Goal: Task Accomplishment & Management: Use online tool/utility

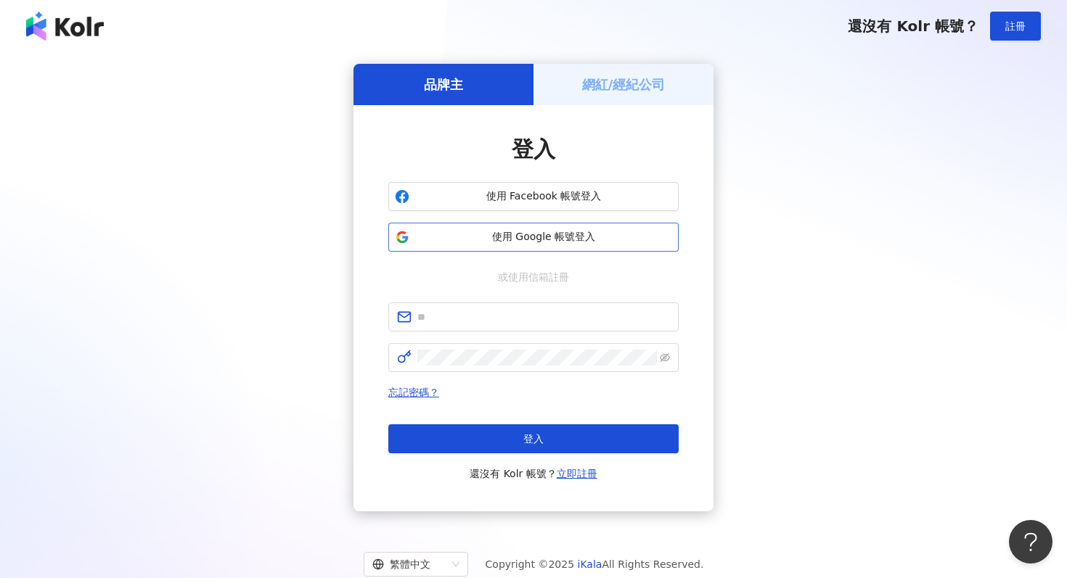
click at [522, 245] on button "使用 Google 帳號登入" at bounding box center [533, 237] width 290 height 29
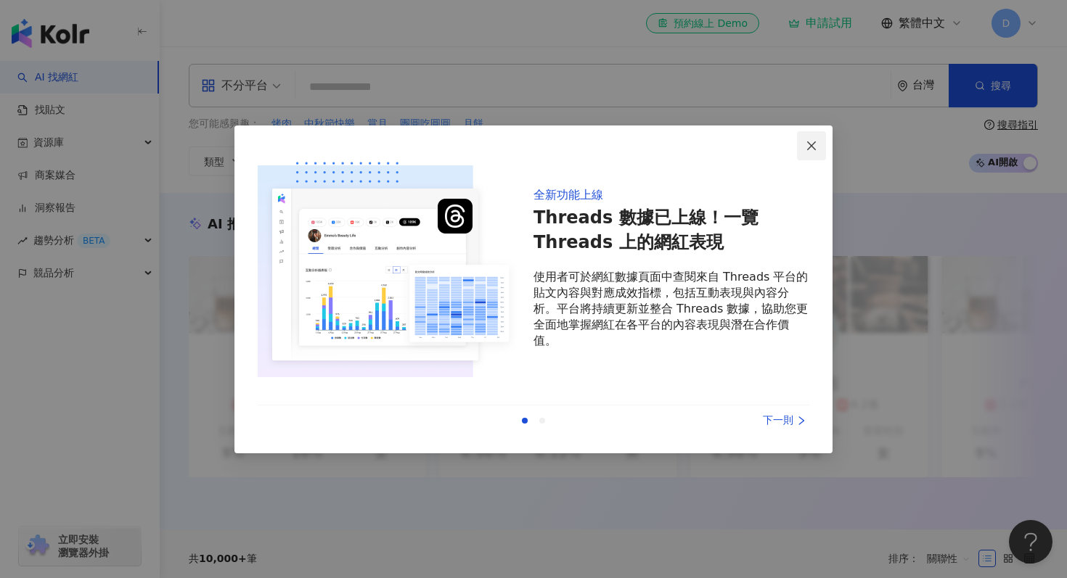
click at [807, 154] on button "Close" at bounding box center [811, 145] width 29 height 29
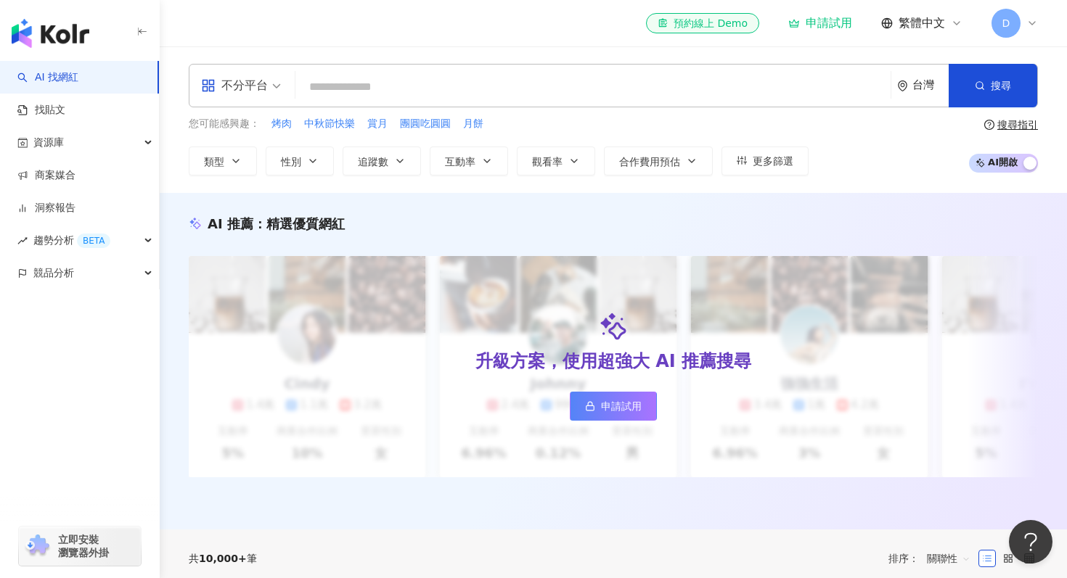
click at [1014, 30] on span "D" at bounding box center [1005, 23] width 29 height 29
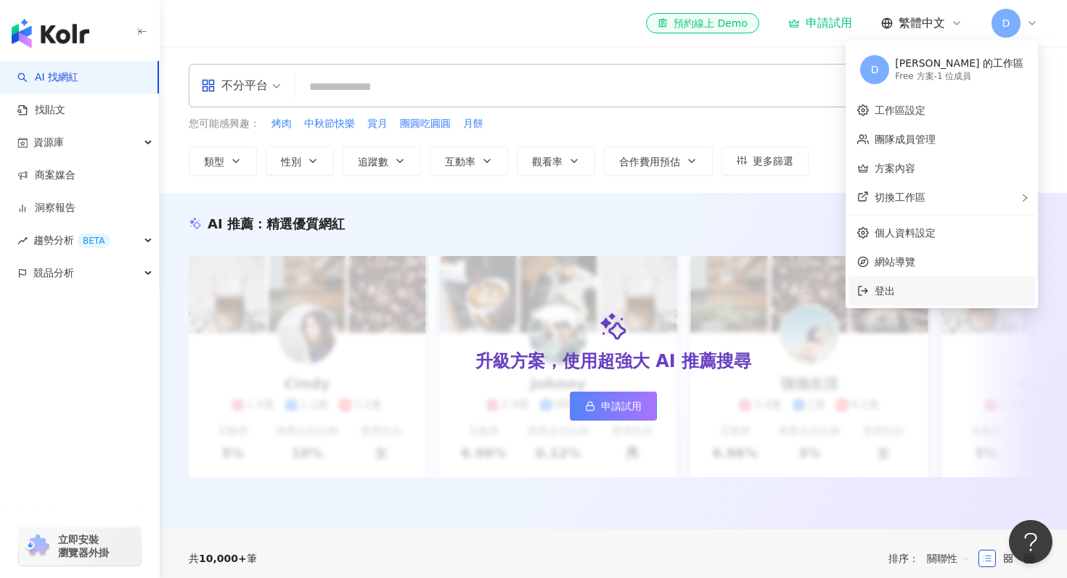
click at [895, 289] on span "登出" at bounding box center [884, 291] width 20 height 12
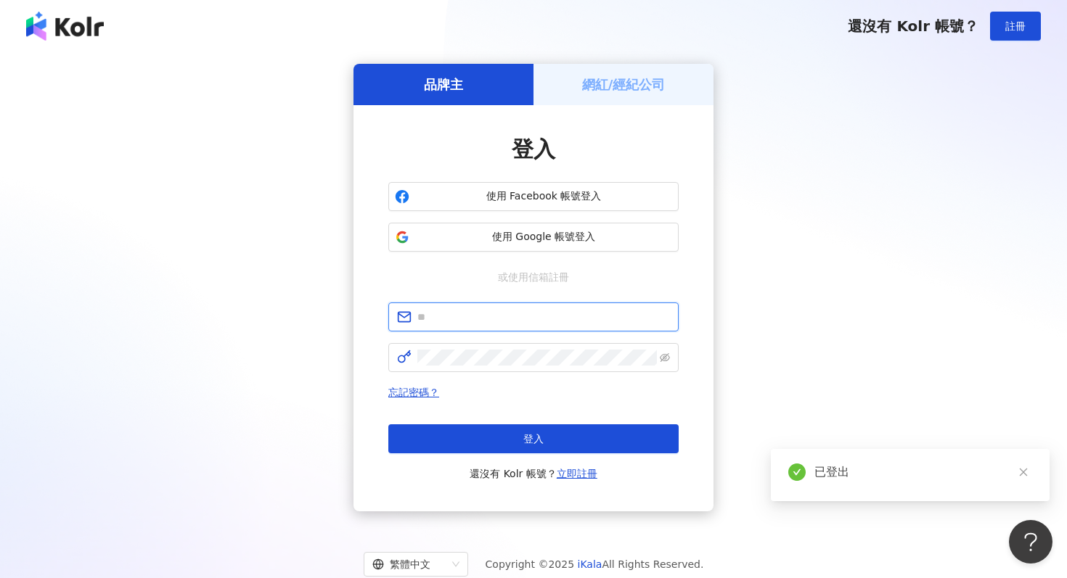
click at [544, 313] on input "text" at bounding box center [543, 317] width 252 height 16
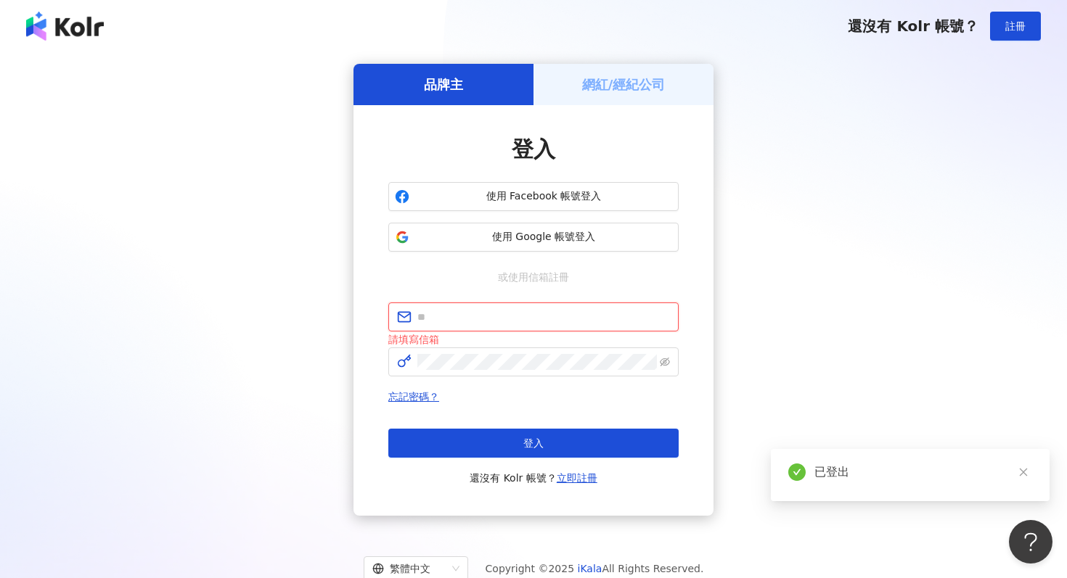
click at [469, 325] on input "text" at bounding box center [543, 317] width 252 height 16
type input "**********"
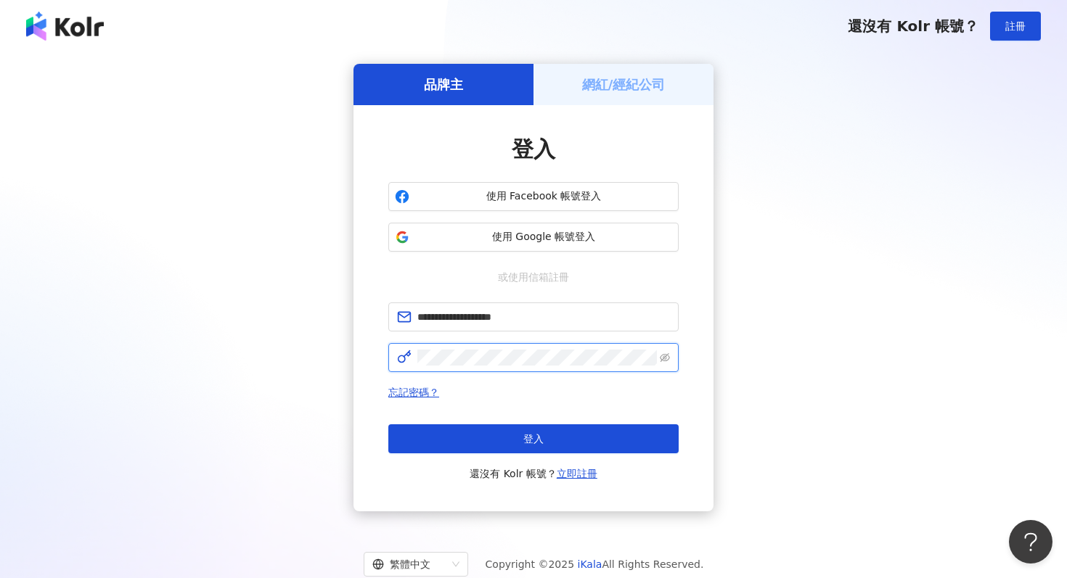
click button "登入" at bounding box center [533, 438] width 290 height 29
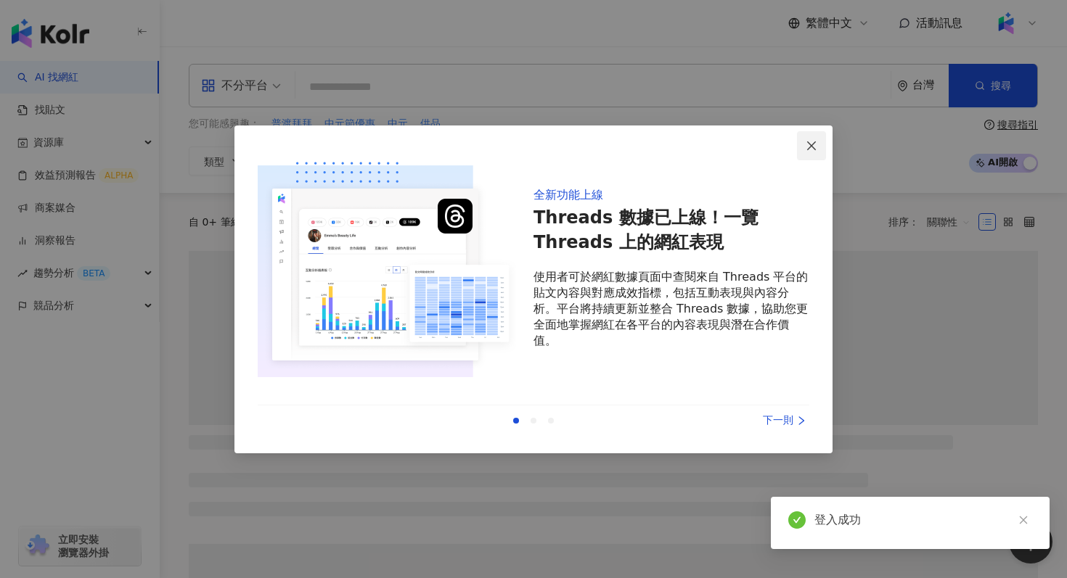
click at [813, 146] on icon "close" at bounding box center [811, 146] width 12 height 12
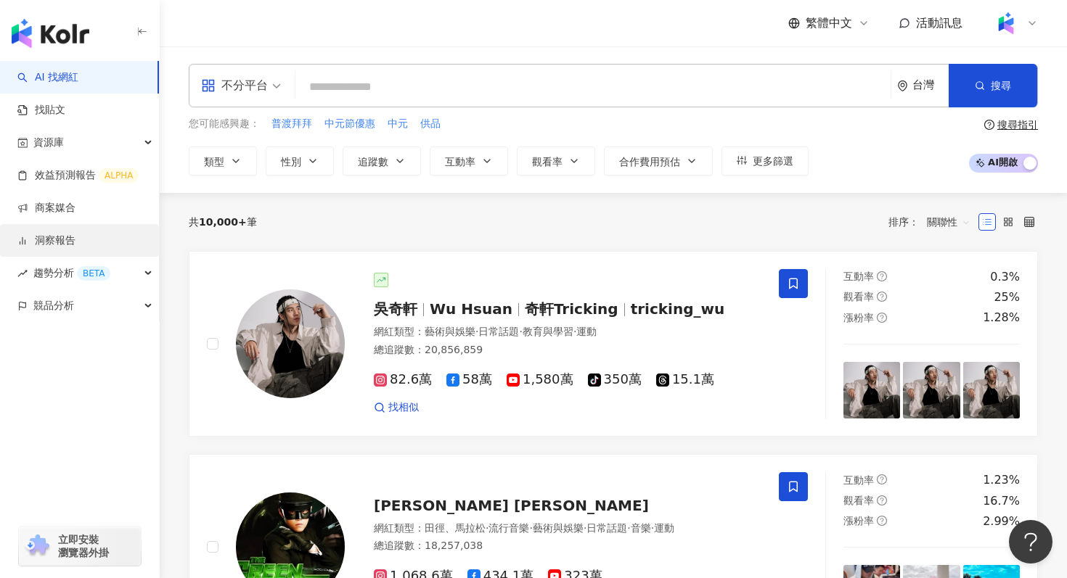
click at [75, 237] on link "洞察報告" at bounding box center [46, 241] width 58 height 15
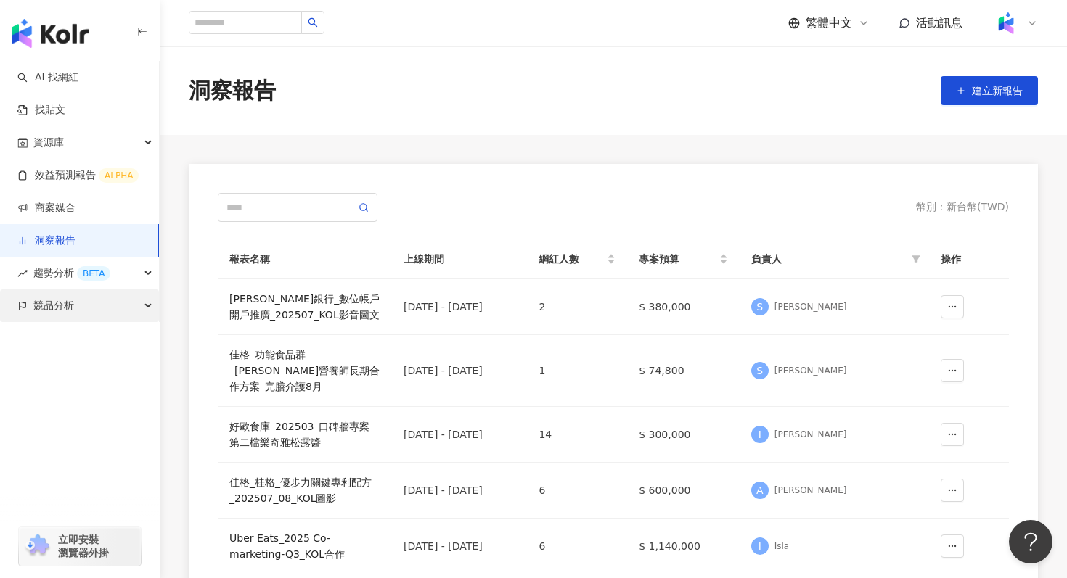
click at [99, 311] on div "競品分析" at bounding box center [79, 305] width 159 height 33
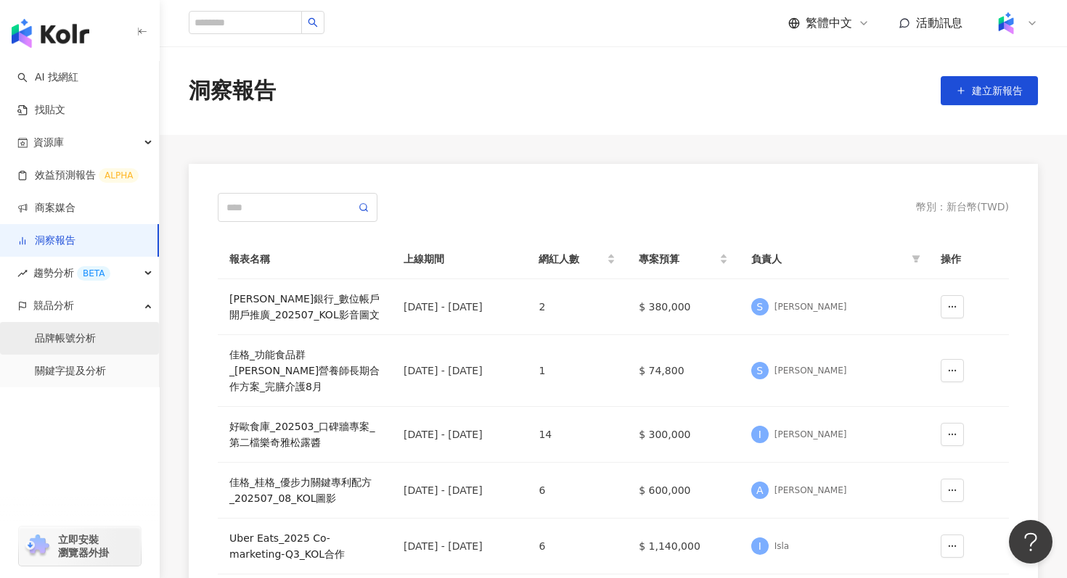
click at [96, 332] on link "品牌帳號分析" at bounding box center [65, 339] width 61 height 15
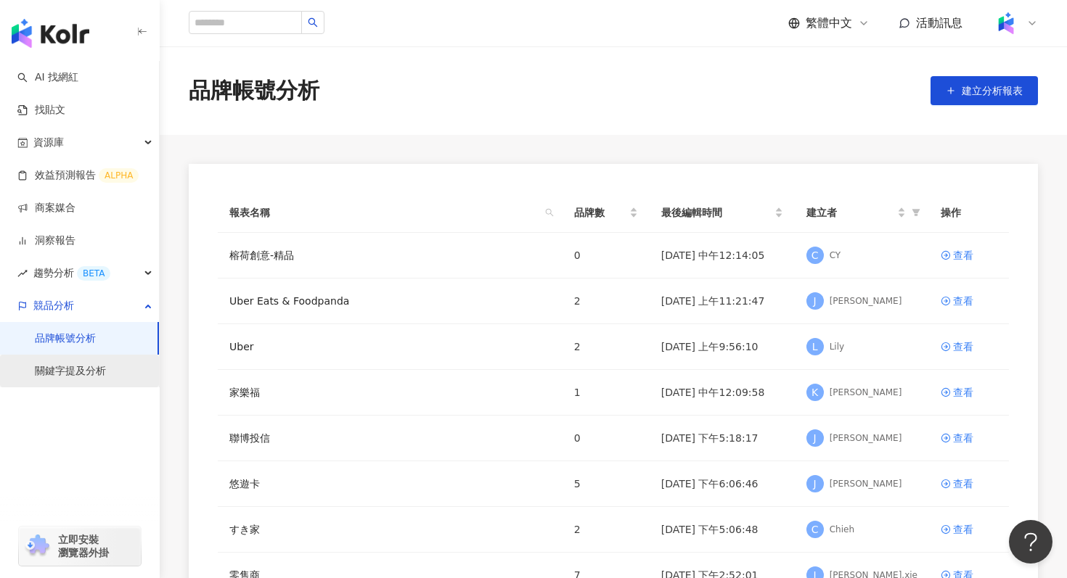
click at [106, 371] on link "關鍵字提及分析" at bounding box center [70, 371] width 71 height 15
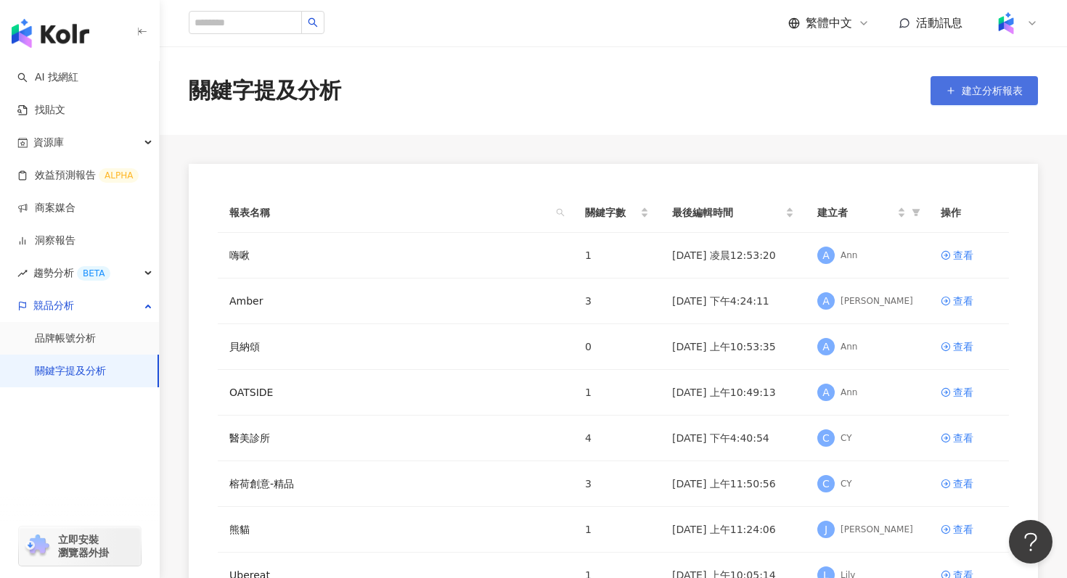
click at [977, 96] on span "建立分析報表" at bounding box center [991, 91] width 61 height 12
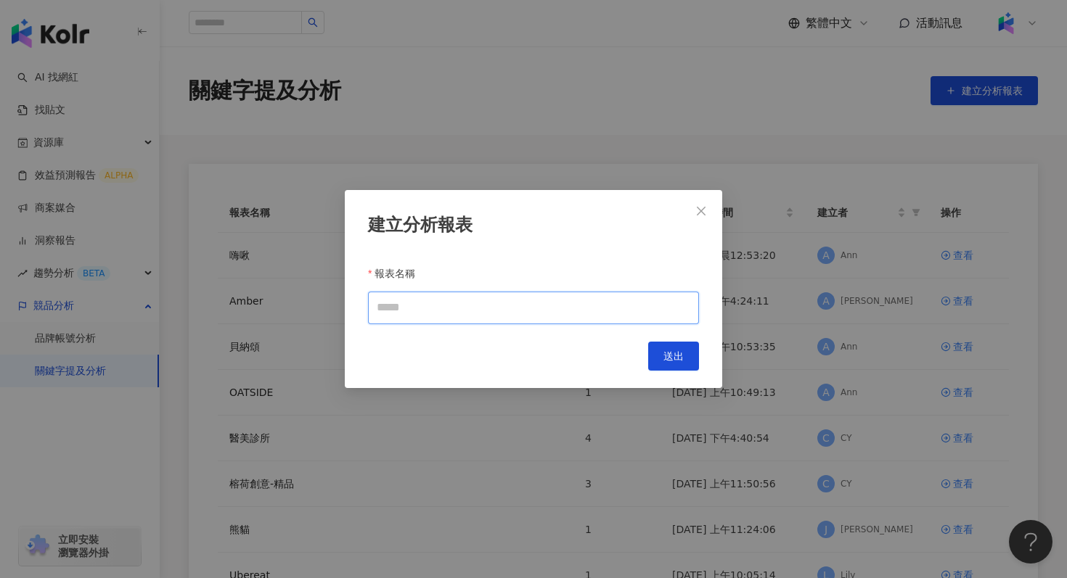
click at [464, 310] on input "報表名稱" at bounding box center [533, 308] width 331 height 33
type input "*********"
click at [681, 349] on button "送出" at bounding box center [673, 356] width 51 height 29
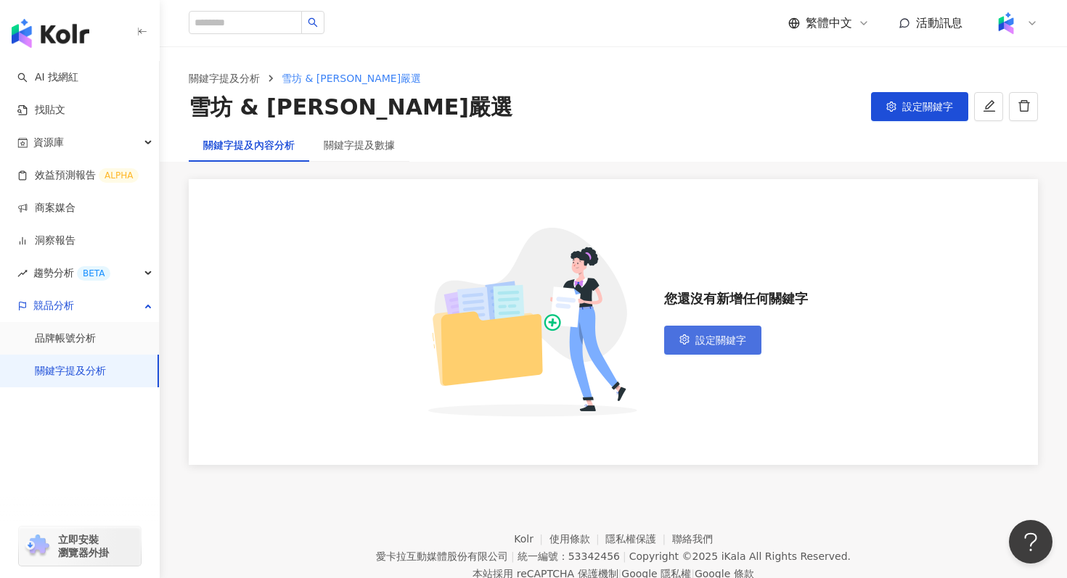
click at [726, 348] on button "設定關鍵字" at bounding box center [712, 340] width 97 height 29
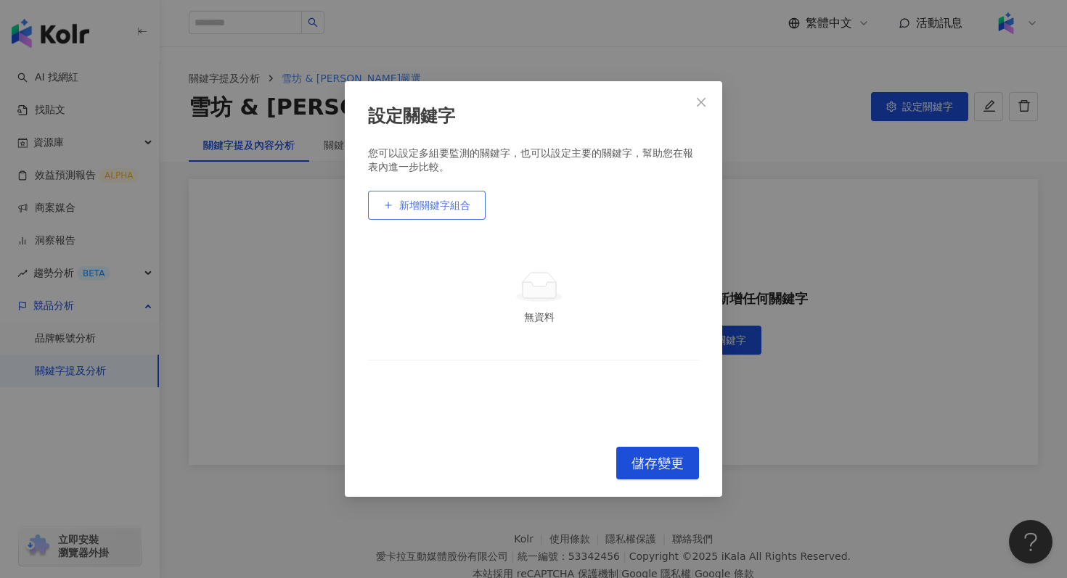
click at [460, 206] on span "新增關鍵字組合" at bounding box center [434, 206] width 71 height 12
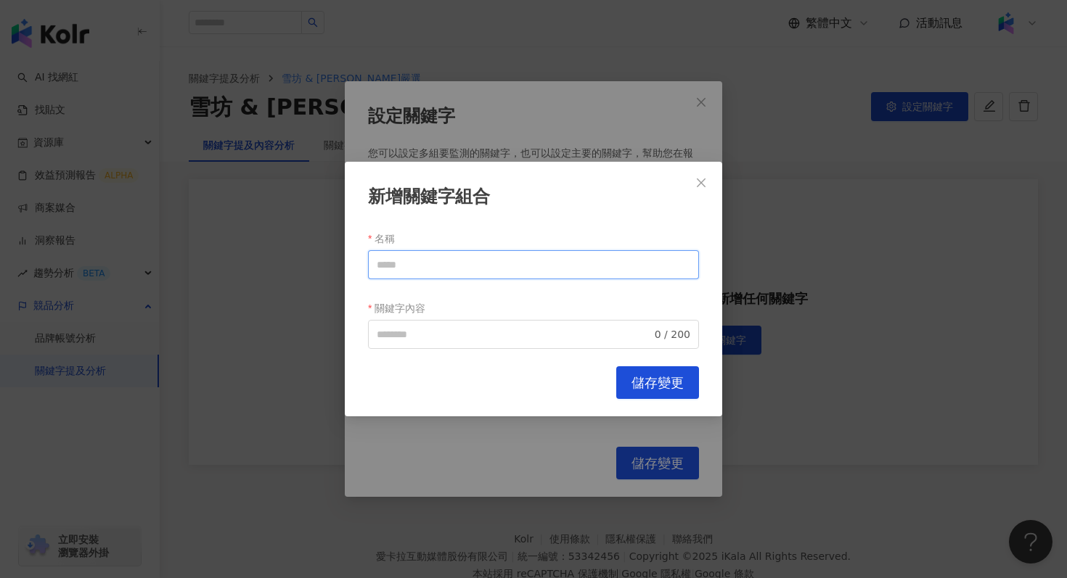
click at [445, 265] on input "名稱" at bounding box center [533, 264] width 331 height 29
type input "*"
type input "*********"
click at [437, 340] on input "關鍵字內容" at bounding box center [514, 334] width 275 height 16
type input "*"
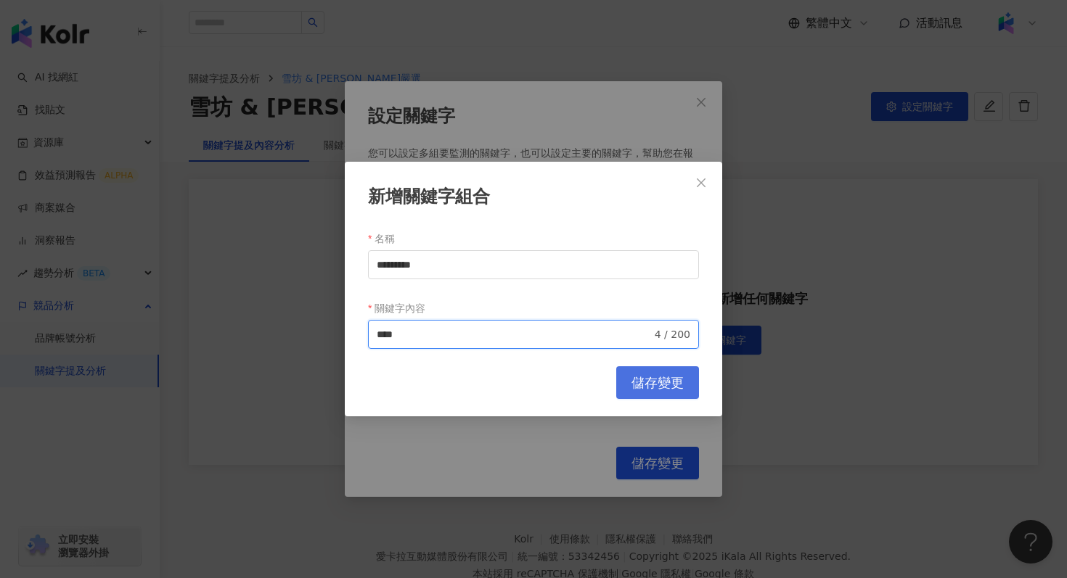
type input "****"
click at [636, 382] on span "儲存變更" at bounding box center [657, 383] width 52 height 16
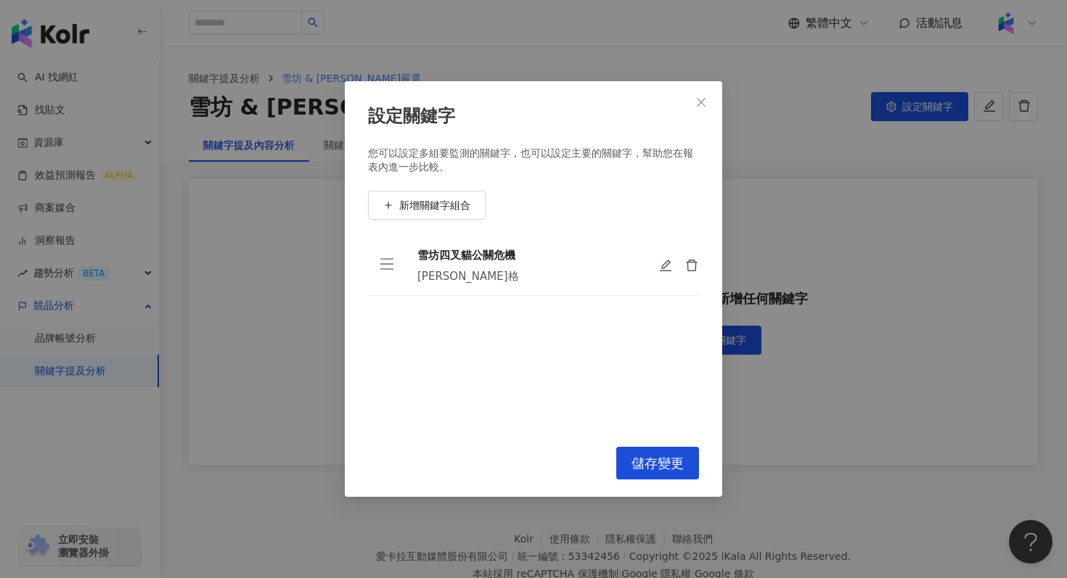
click at [538, 255] on div "雪坊四叉貓公關危機" at bounding box center [526, 255] width 218 height 16
click at [437, 256] on div "雪坊四叉貓公關危機" at bounding box center [526, 255] width 218 height 16
click at [667, 265] on icon "edit" at bounding box center [665, 266] width 13 height 13
type input "*********"
type input "****"
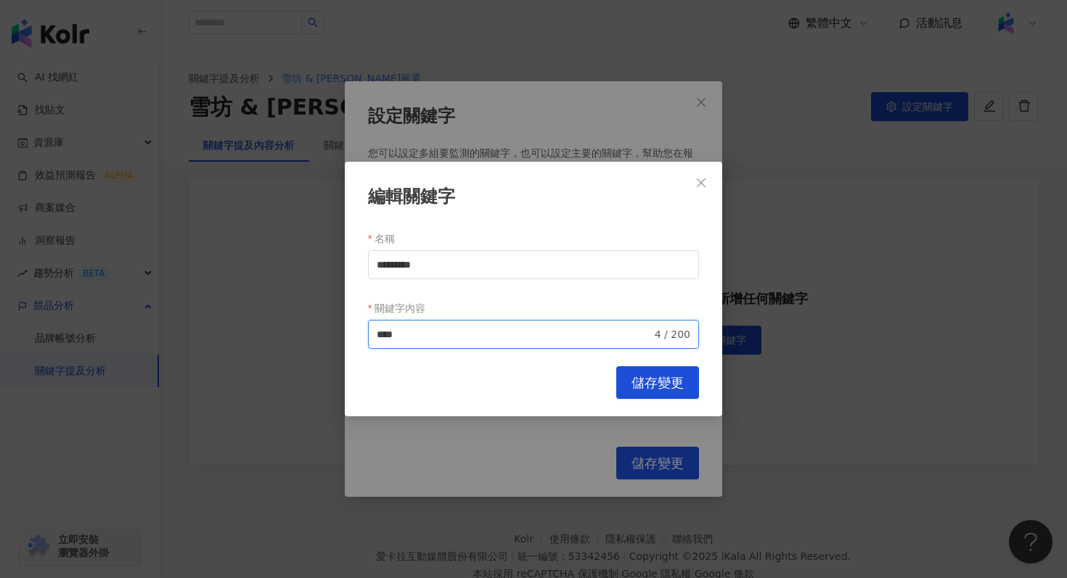
click at [555, 340] on input "****" at bounding box center [514, 334] width 275 height 16
click at [676, 374] on button "儲存變更" at bounding box center [657, 382] width 83 height 33
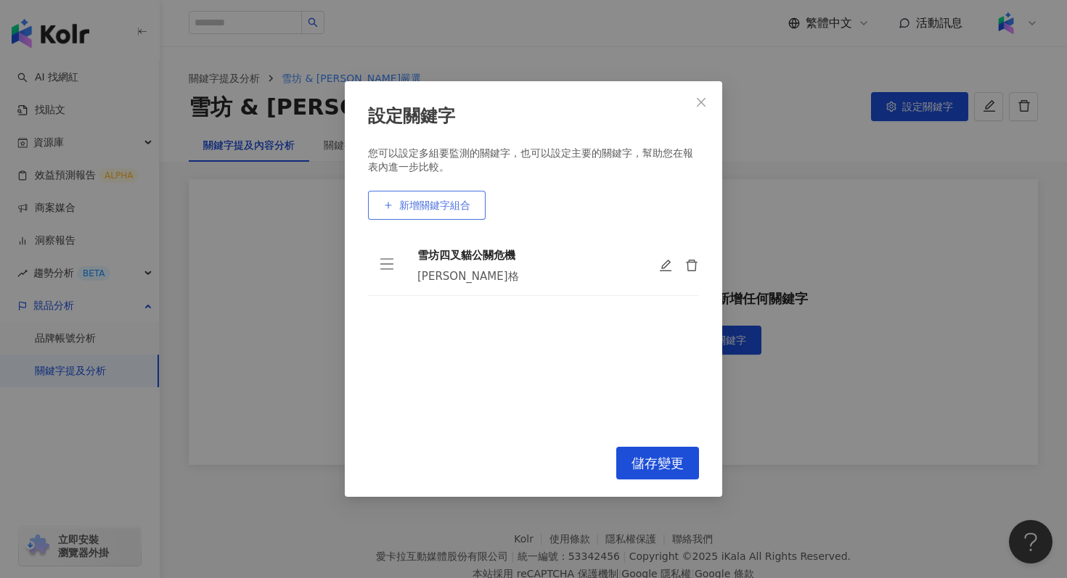
click at [461, 204] on span "新增關鍵字組合" at bounding box center [434, 206] width 71 height 12
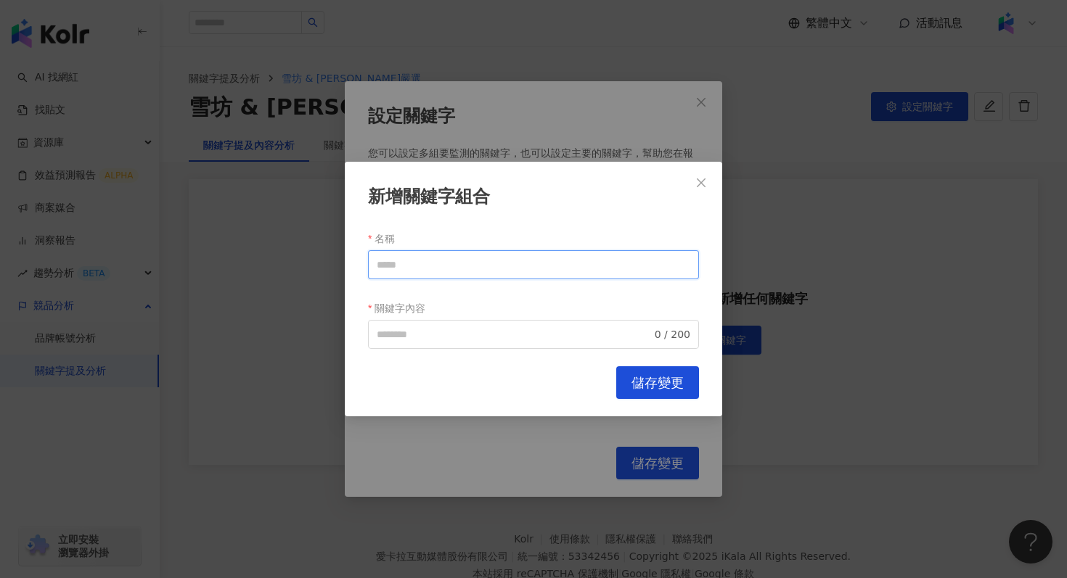
click at [430, 267] on input "名稱" at bounding box center [533, 264] width 331 height 29
click at [400, 338] on input "關鍵字內容" at bounding box center [514, 334] width 275 height 16
type input "****"
click at [416, 264] on input "名稱" at bounding box center [533, 264] width 331 height 29
click at [681, 375] on span "儲存變更" at bounding box center [657, 383] width 52 height 16
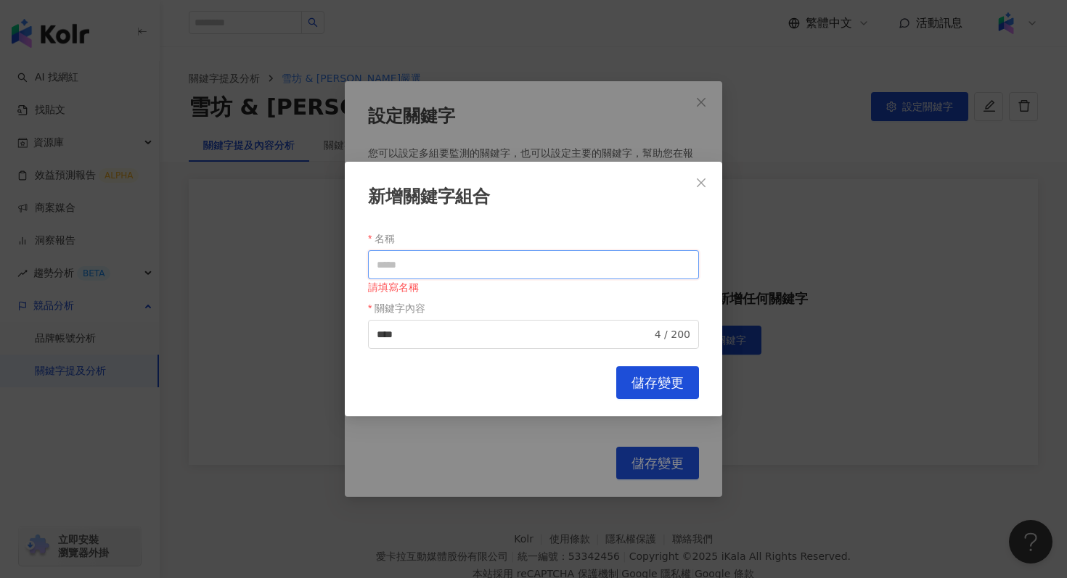
click at [560, 269] on input "名稱" at bounding box center [533, 264] width 331 height 29
type input "**"
click at [666, 382] on span "儲存變更" at bounding box center [657, 383] width 52 height 16
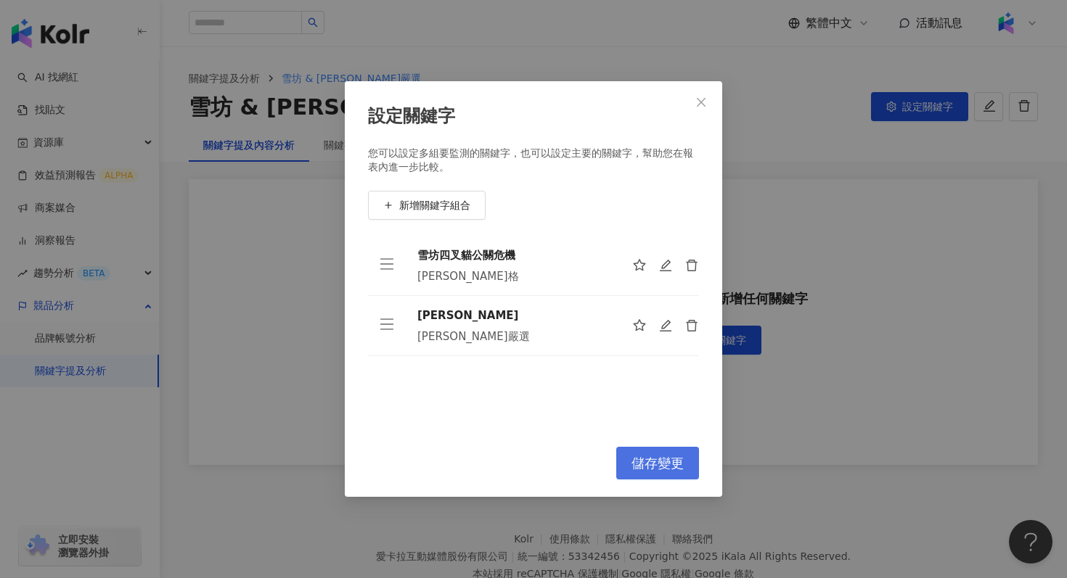
click at [657, 463] on span "儲存變更" at bounding box center [657, 464] width 52 height 16
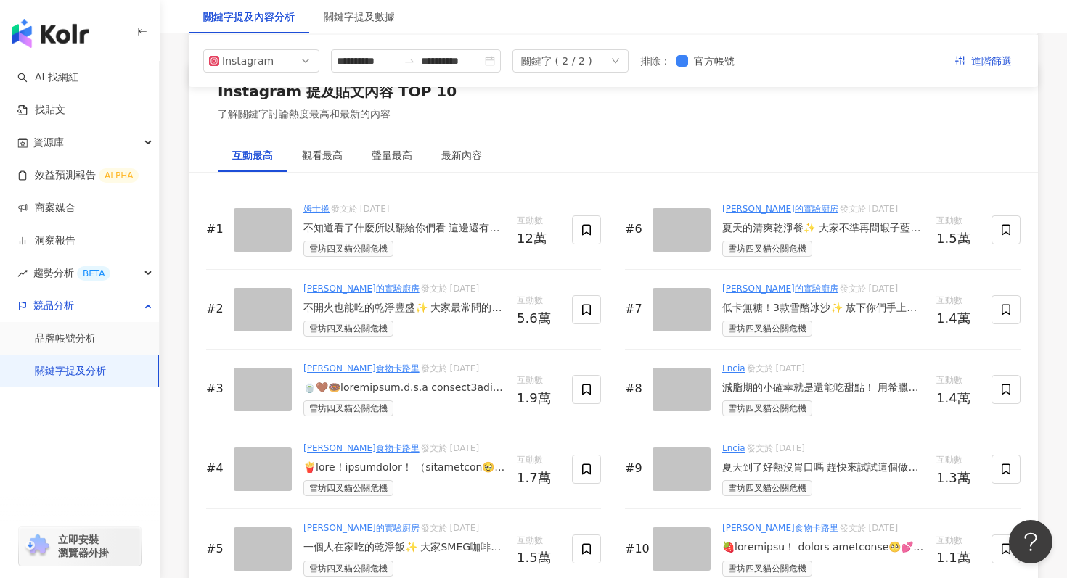
scroll to position [1907, 0]
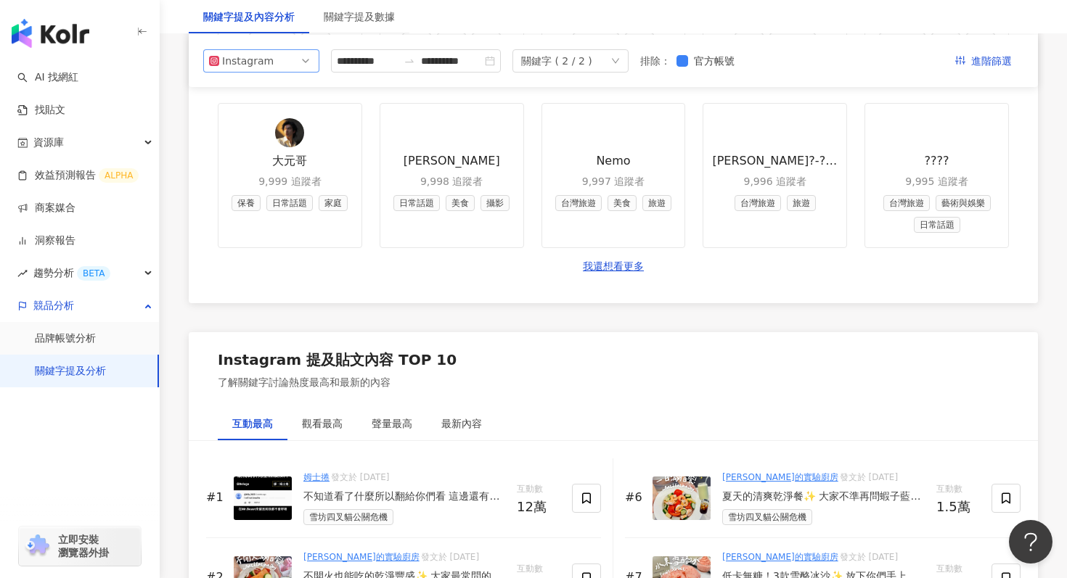
click at [303, 67] on span "Instagram" at bounding box center [261, 61] width 104 height 22
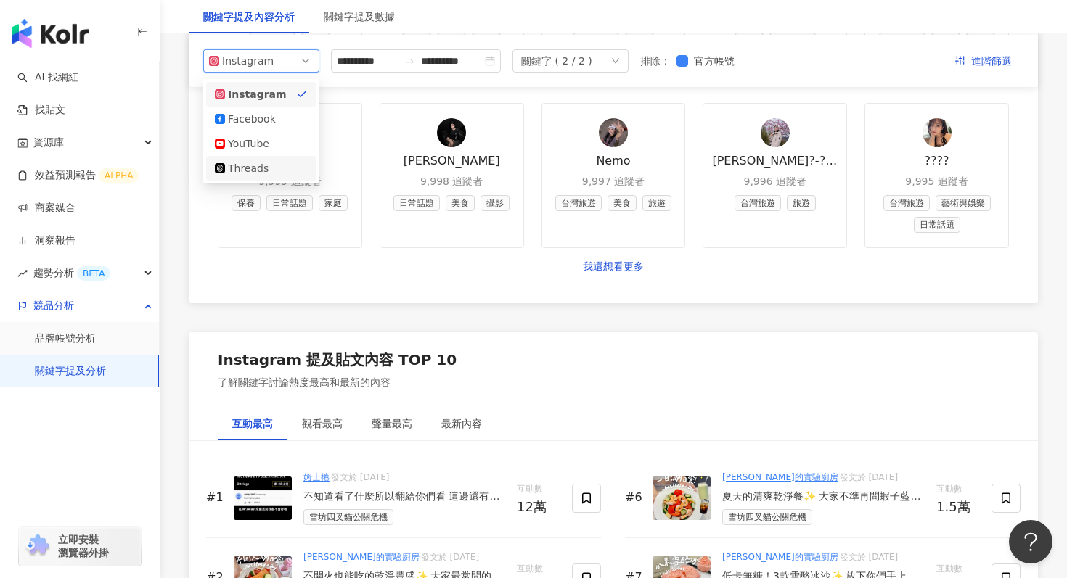
click at [262, 172] on div "Threads" at bounding box center [251, 168] width 47 height 16
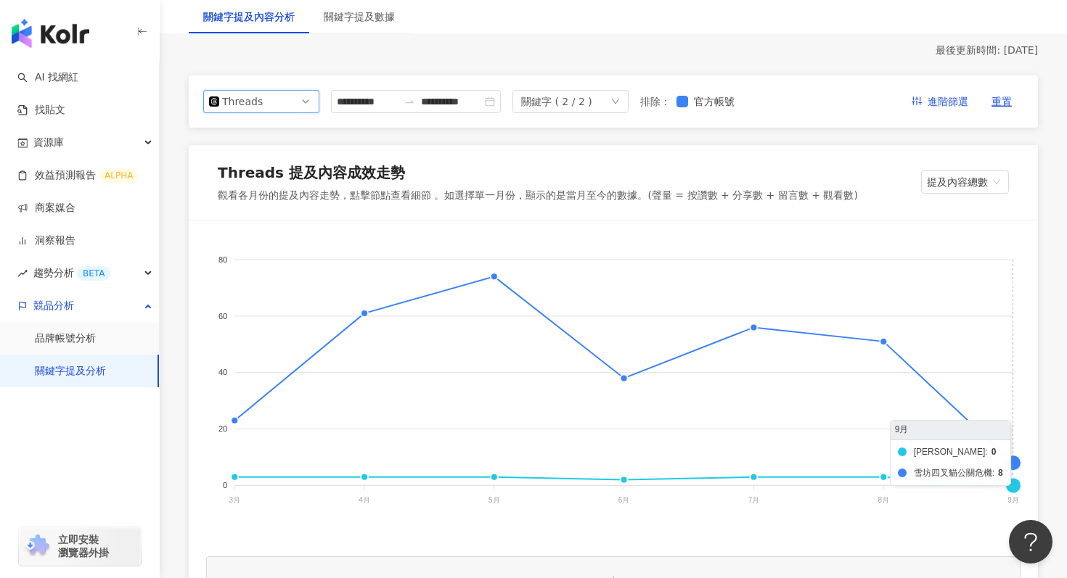
scroll to position [115, 0]
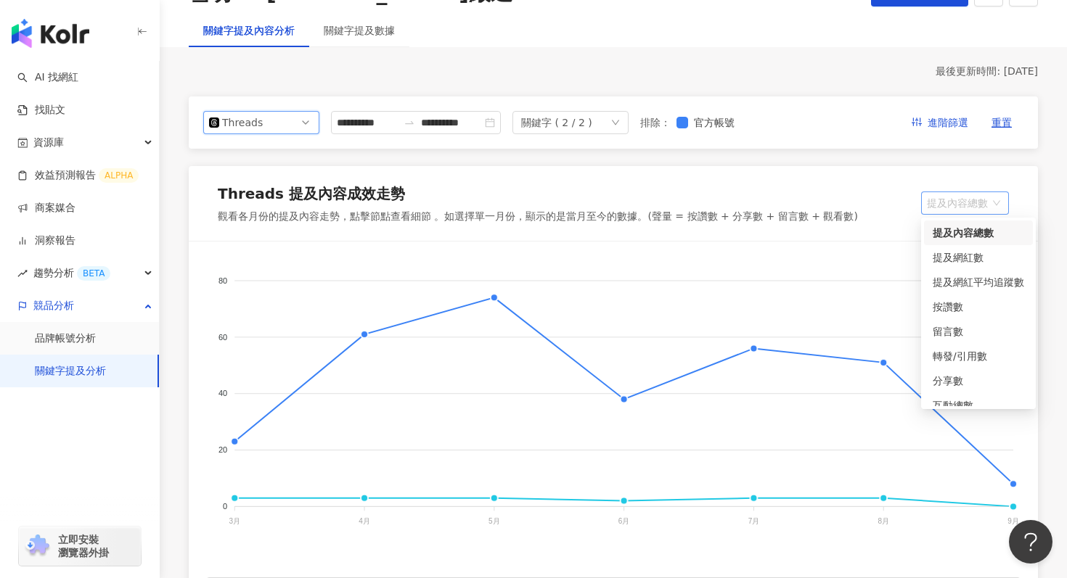
click at [970, 209] on span "提及內容總數" at bounding box center [964, 203] width 76 height 22
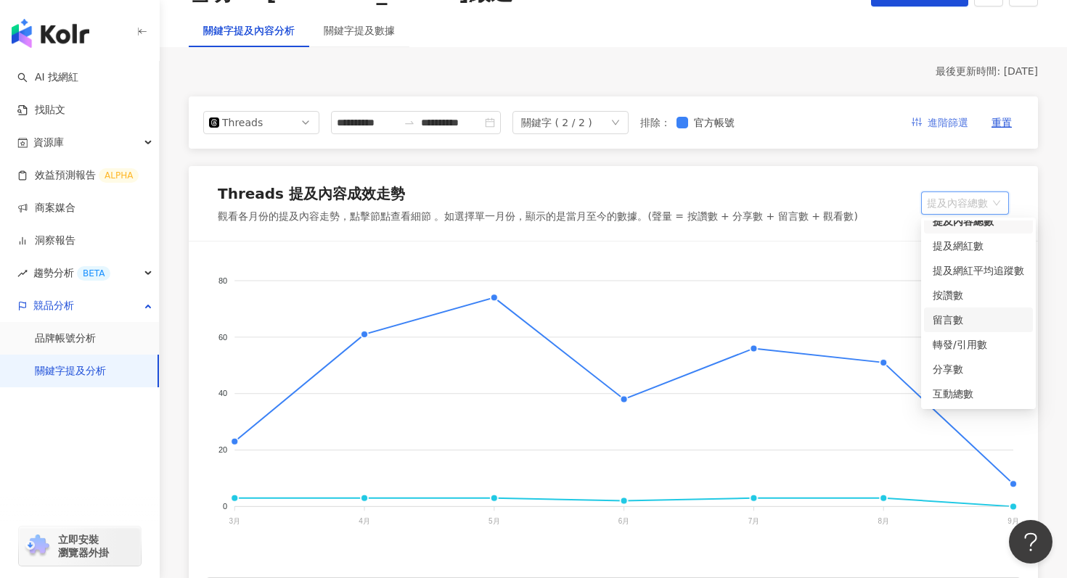
click at [952, 126] on span "進階篩選" at bounding box center [947, 123] width 41 height 23
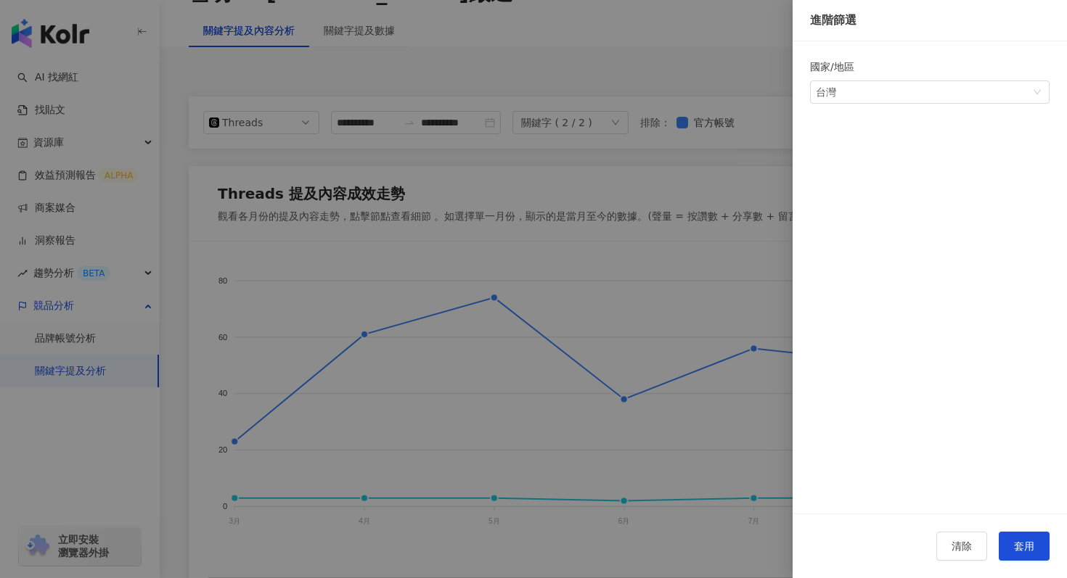
click at [583, 231] on div at bounding box center [533, 289] width 1067 height 578
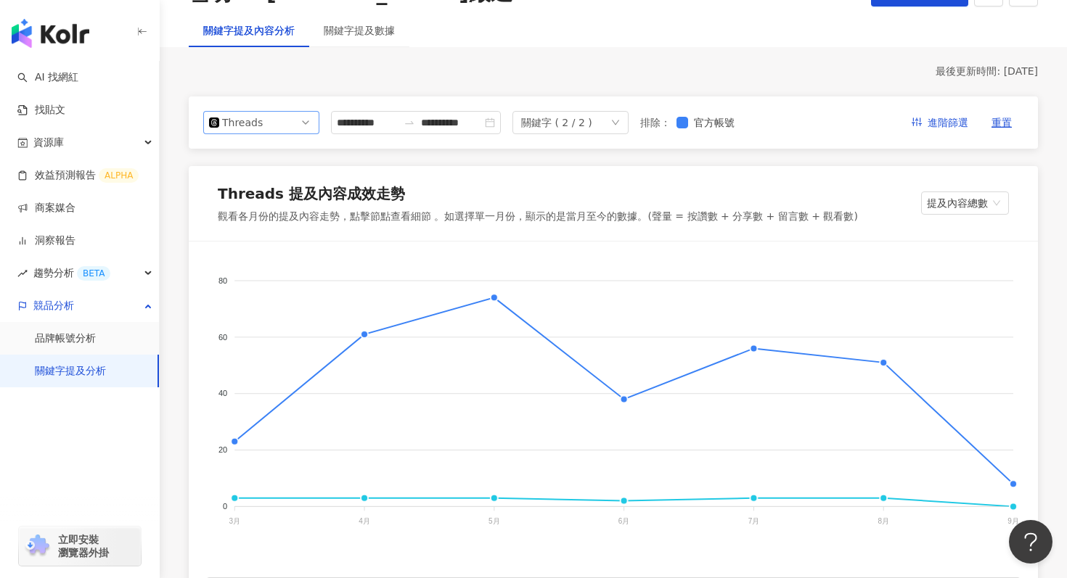
click at [287, 126] on span "Threads" at bounding box center [261, 123] width 104 height 22
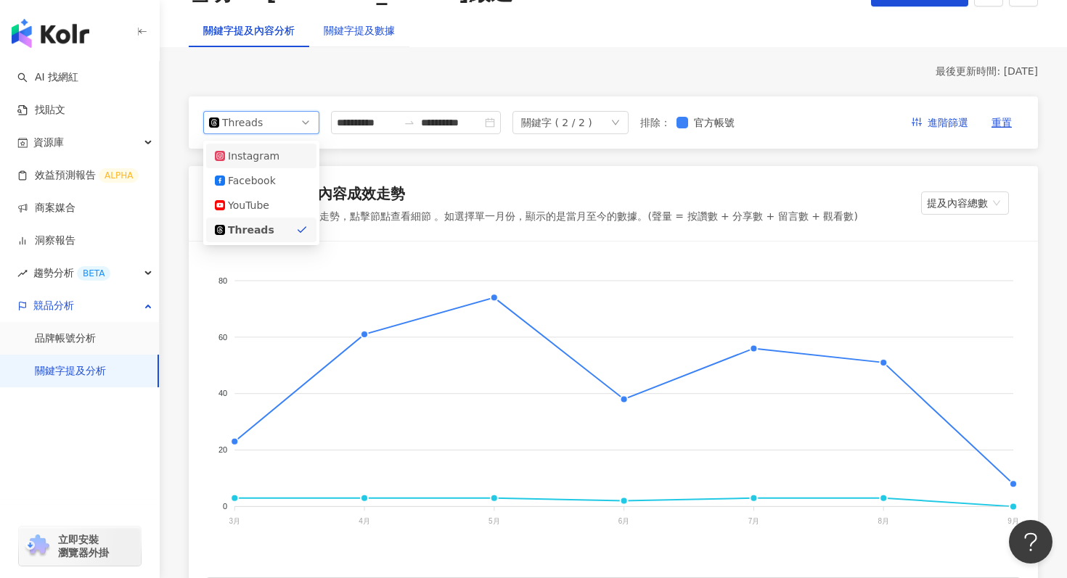
click at [375, 36] on div "關鍵字提及數據" at bounding box center [359, 30] width 71 height 16
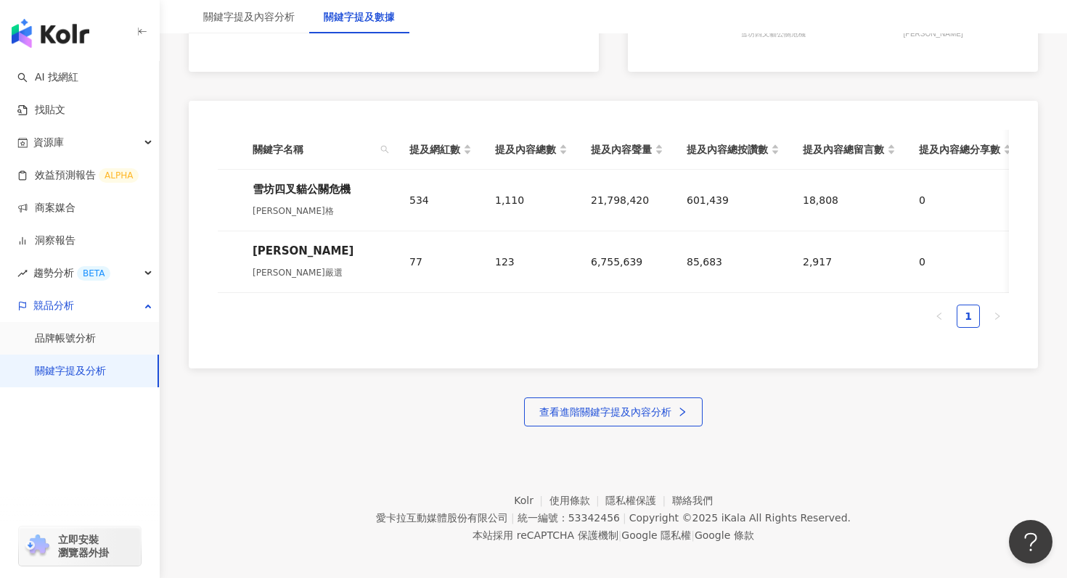
scroll to position [662, 0]
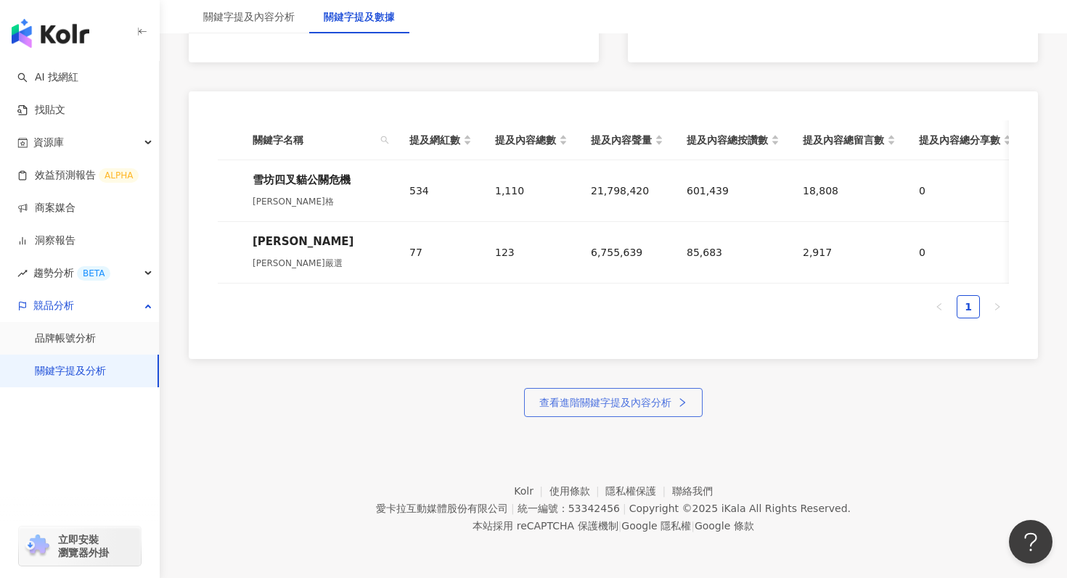
click at [542, 398] on span "查看進階關鍵字提及內容分析" at bounding box center [605, 403] width 132 height 12
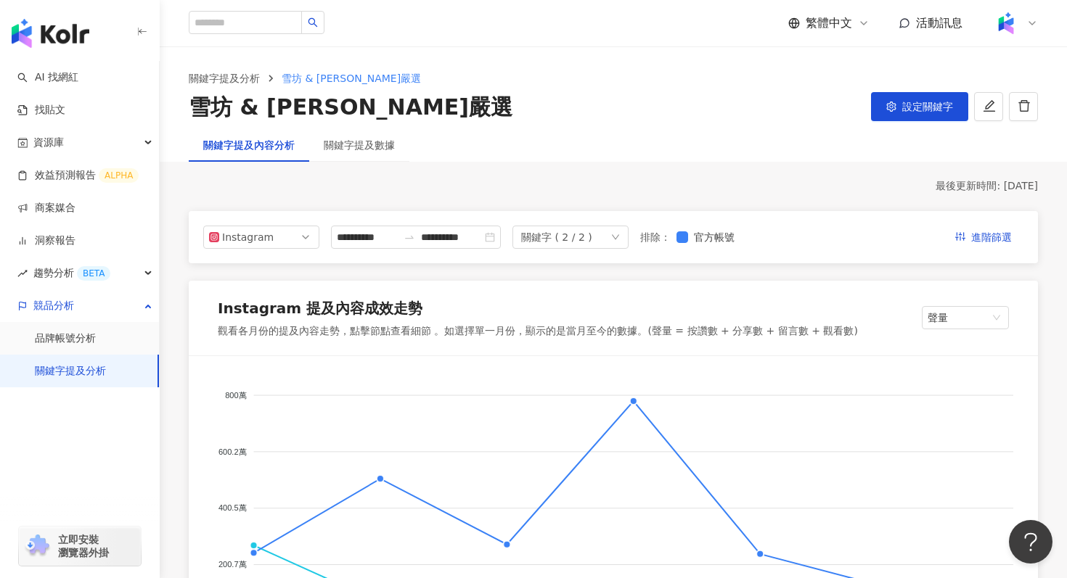
scroll to position [334, 0]
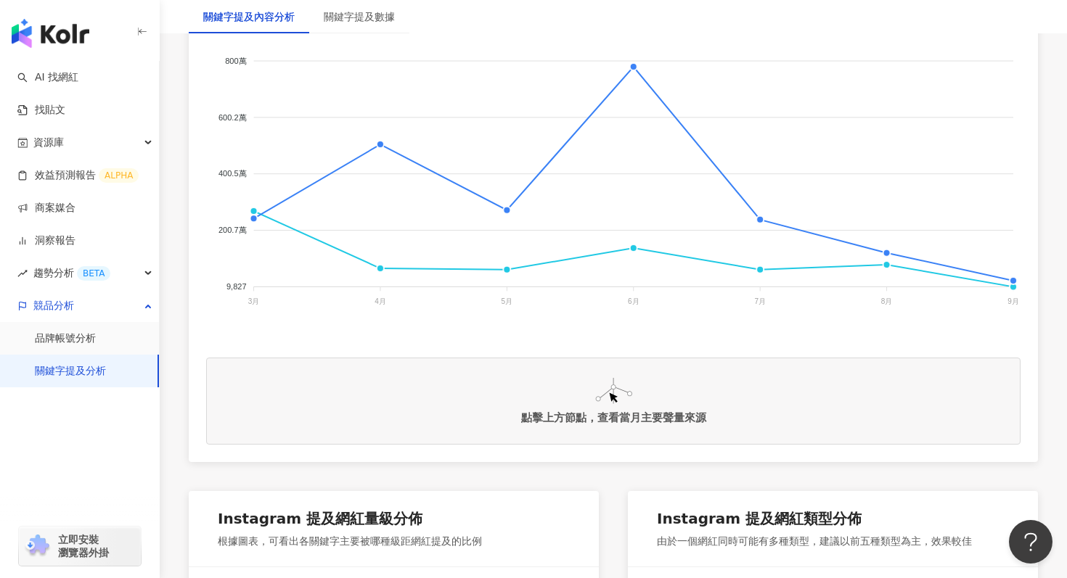
click at [624, 393] on img at bounding box center [613, 391] width 37 height 26
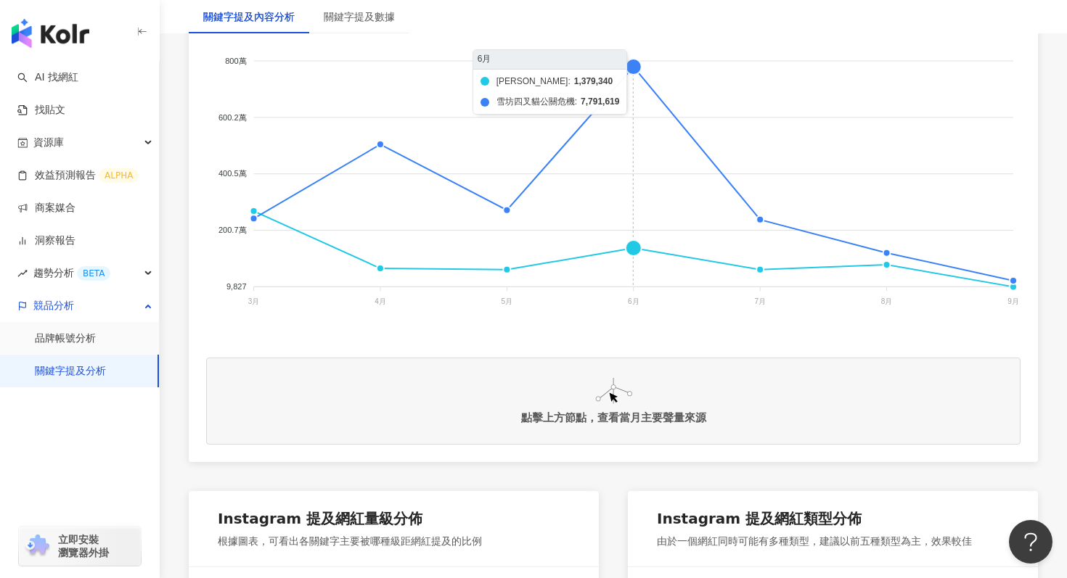
click at [631, 65] on foreignobject "[PERSON_NAME] 雪坊四叉貓公關危機" at bounding box center [613, 184] width 814 height 290
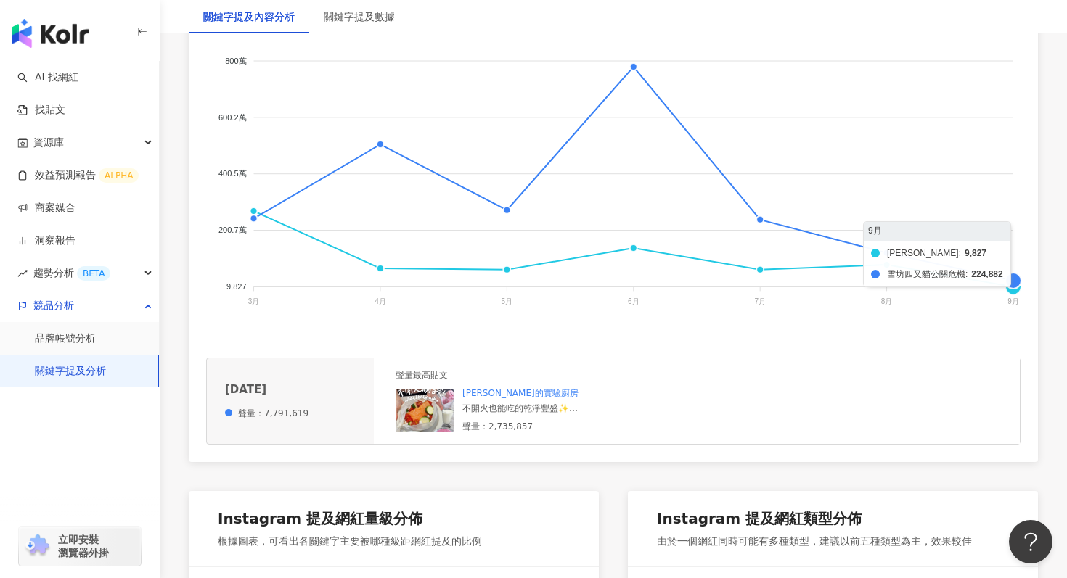
click at [1010, 274] on foreignobject "[PERSON_NAME] 雪坊四叉貓公關危機" at bounding box center [613, 184] width 814 height 290
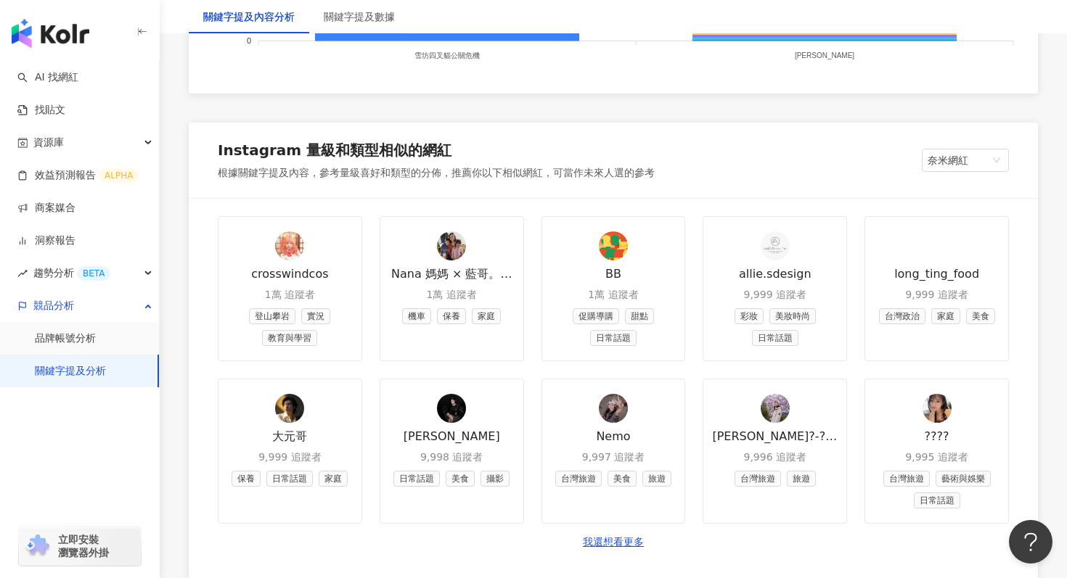
scroll to position [1943, 0]
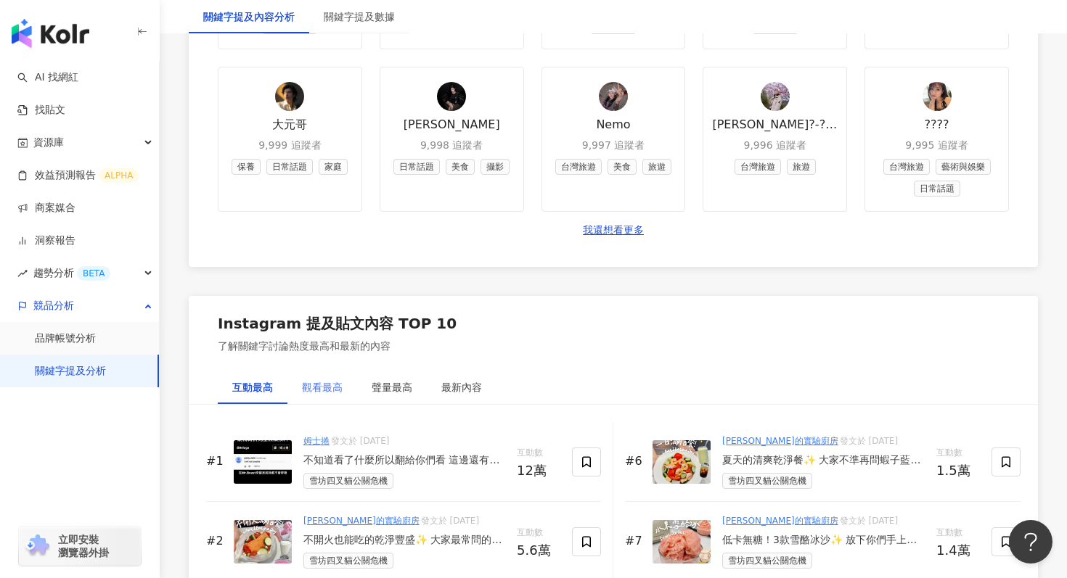
click at [354, 385] on div "觀看最高" at bounding box center [322, 387] width 70 height 33
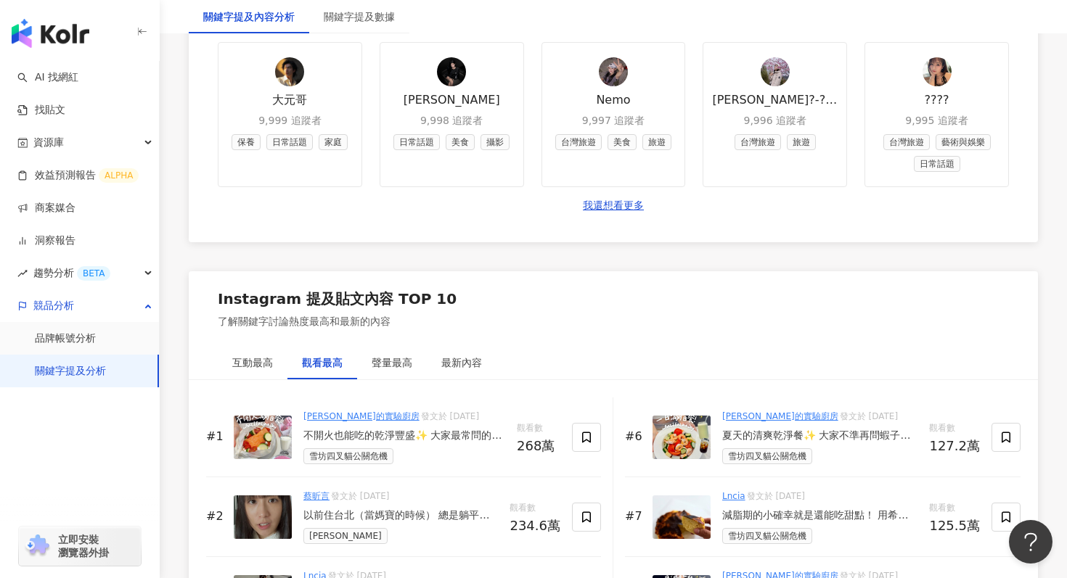
scroll to position [1971, 0]
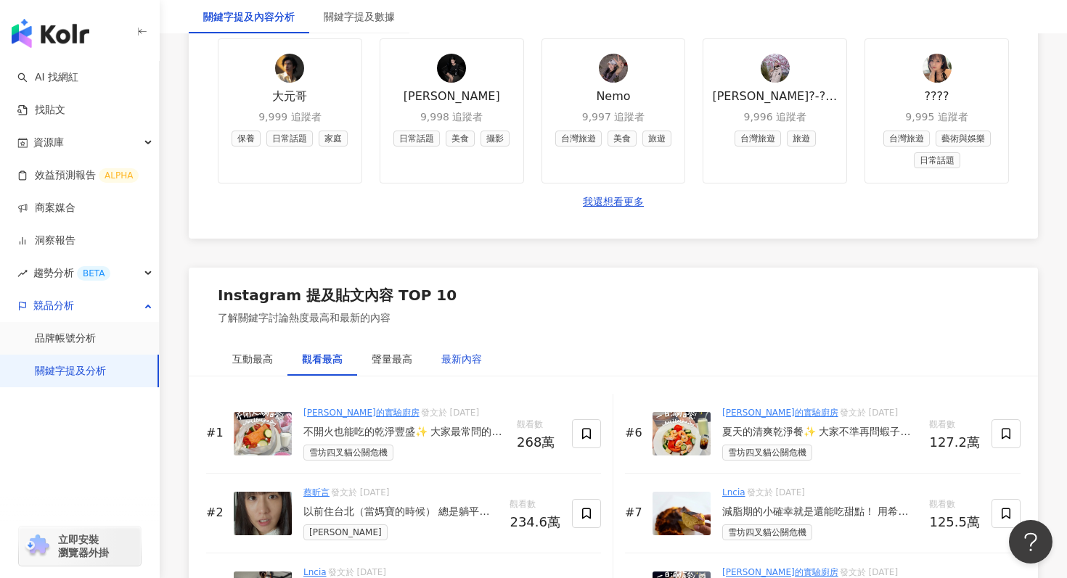
click at [456, 359] on div "最新內容" at bounding box center [461, 359] width 41 height 16
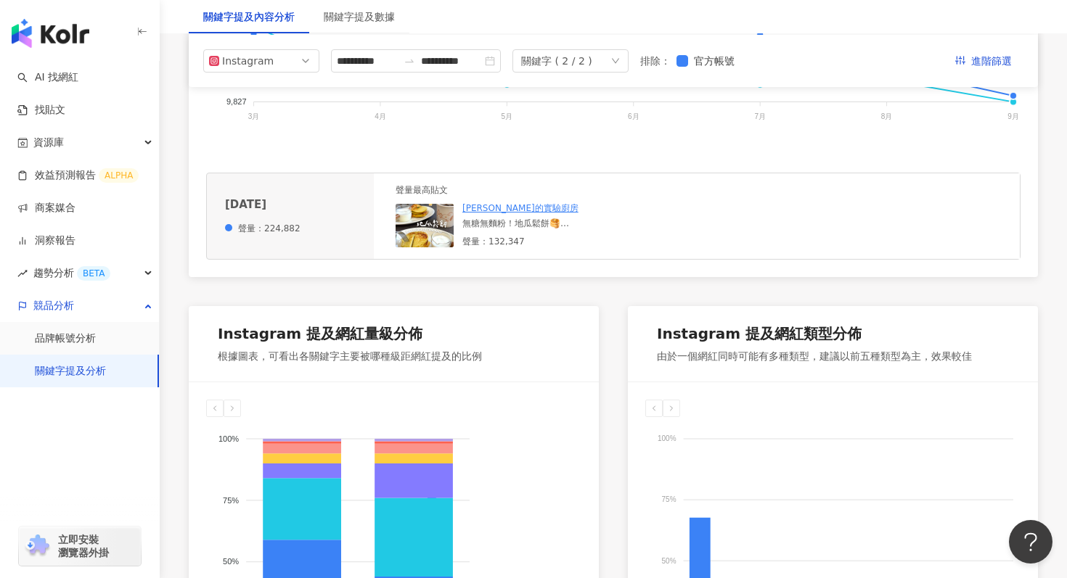
scroll to position [0, 0]
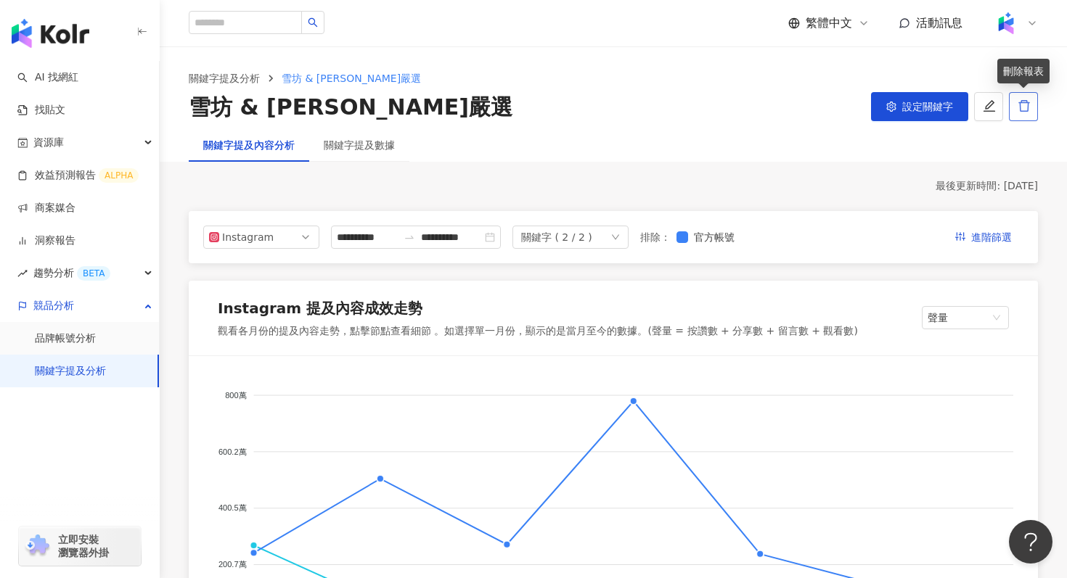
click at [1025, 108] on icon "delete" at bounding box center [1023, 105] width 13 height 13
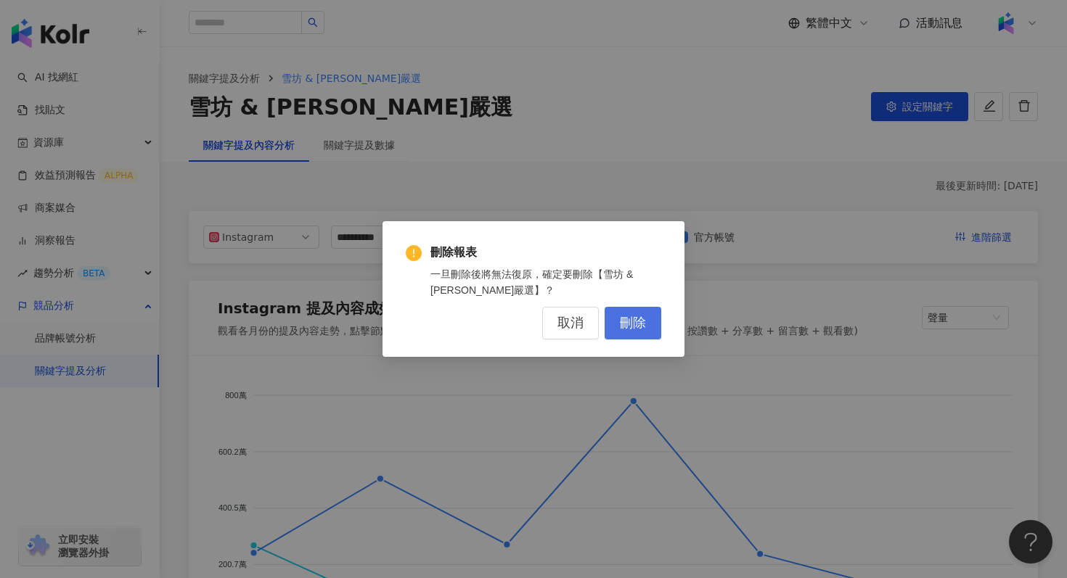
click at [638, 316] on span "刪除" at bounding box center [633, 324] width 26 height 16
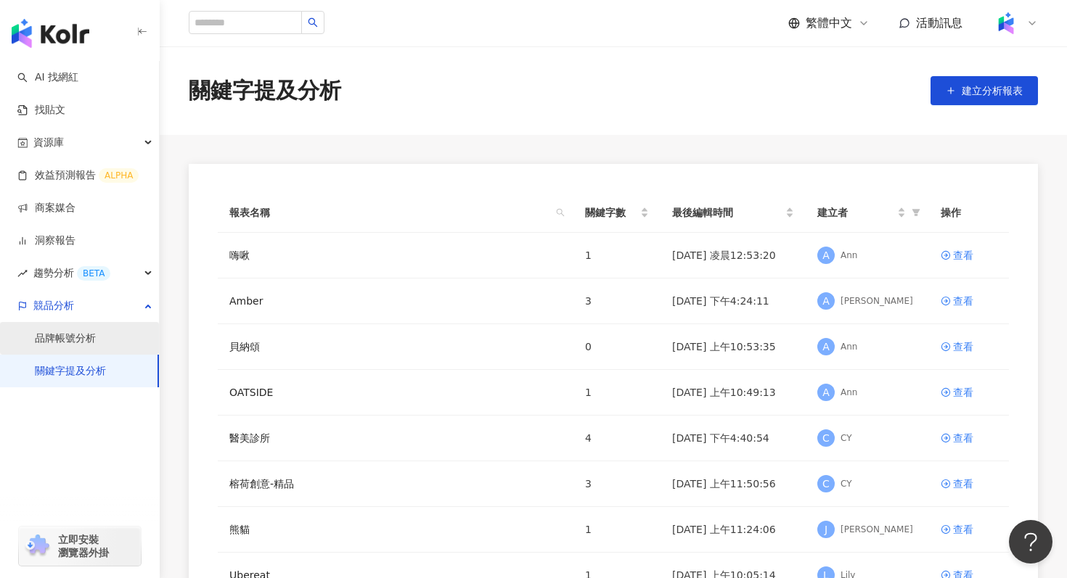
click at [67, 345] on link "品牌帳號分析" at bounding box center [65, 339] width 61 height 15
